Goal: Information Seeking & Learning: Learn about a topic

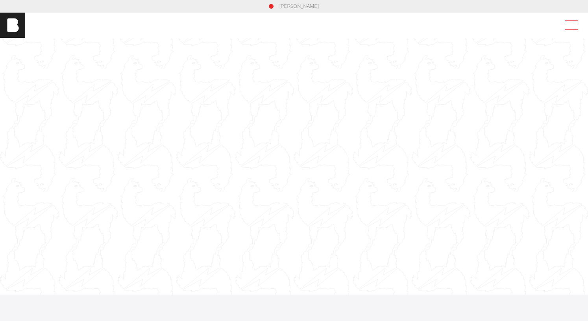
click at [575, 23] on span at bounding box center [570, 25] width 18 height 14
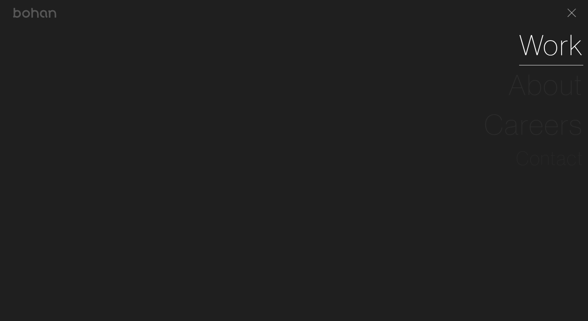
click at [559, 57] on link "Work" at bounding box center [551, 45] width 64 height 40
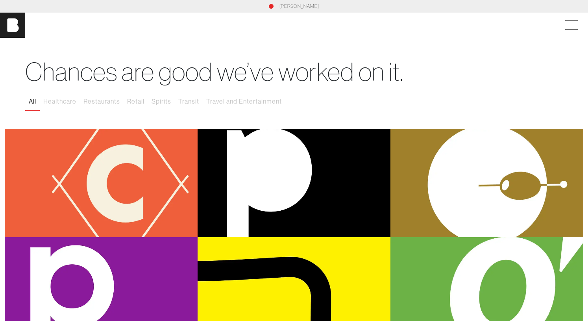
drag, startPoint x: 290, startPoint y: 103, endPoint x: 110, endPoint y: 124, distance: 181.2
click at [110, 124] on div "Chances are good we’ve worked on it. All Healthcare Restaurants Retail Spirits …" at bounding box center [294, 83] width 588 height 91
click at [13, 22] on img at bounding box center [12, 25] width 25 height 25
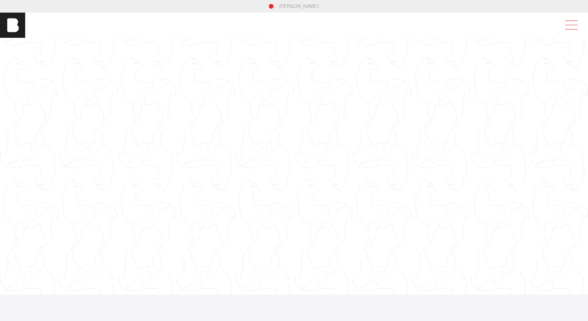
click at [574, 25] on span at bounding box center [571, 25] width 13 height 0
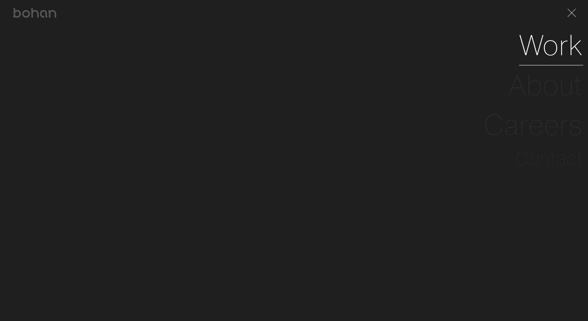
click at [552, 44] on link "Work" at bounding box center [551, 45] width 64 height 40
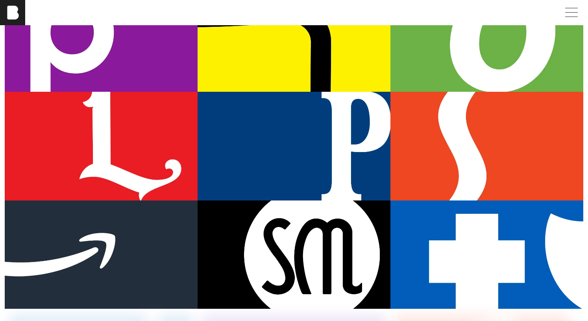
scroll to position [273, 0]
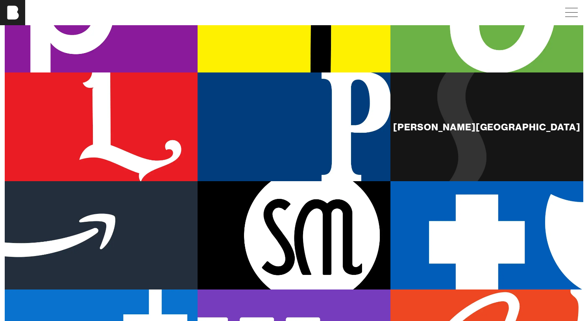
click at [505, 124] on div "Frist Art Museum" at bounding box center [486, 126] width 187 height 9
